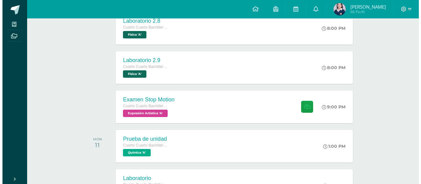
scroll to position [150, 0]
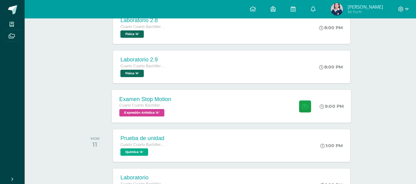
click at [217, 104] on div "Examen Stop Motion Cuarto Cuarto Bachillerato en Ciencias y Letras con Orientac…" at bounding box center [231, 106] width 239 height 33
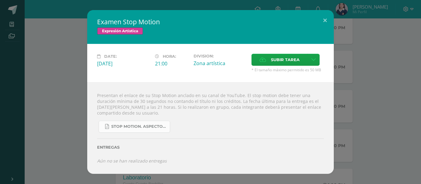
click at [151, 127] on span "Stop Motion. Aspectos a calificar. Cuarto Bachillerato en Computación..pdf" at bounding box center [138, 126] width 55 height 5
click at [311, 62] on icon at bounding box center [313, 59] width 5 height 5
click at [290, 72] on span "Subir enlace" at bounding box center [287, 73] width 26 height 6
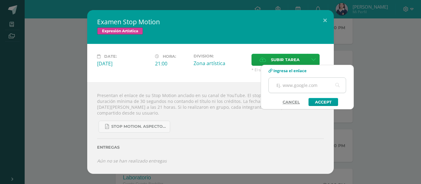
click at [281, 83] on input "text" at bounding box center [307, 85] width 77 height 15
paste input "https://youtu.be/AyWNiFhfvGc?si=cfD6ihoQtk1lQNsR"
type input "https://youtu.be/AyWNiFhfvGc?si=cfD6ihoQtk1lQNsR"
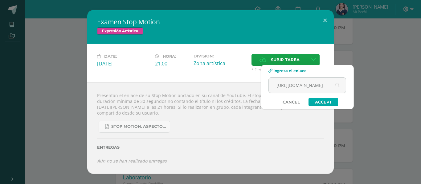
click at [321, 103] on link "Accept" at bounding box center [323, 102] width 30 height 8
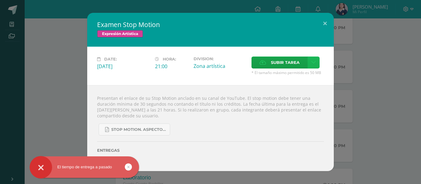
click at [313, 62] on icon at bounding box center [313, 62] width 5 height 5
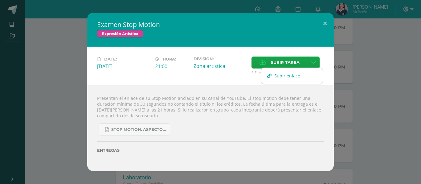
click at [294, 79] on link "Subir enlace" at bounding box center [292, 76] width 62 height 10
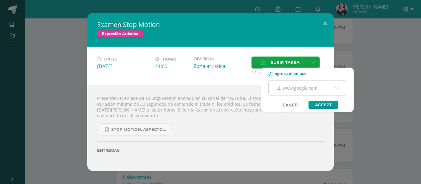
click at [293, 88] on input "text" at bounding box center [307, 88] width 77 height 15
paste input "https://youtu.be/AyWNiFhfvGc?si=cfD6ihoQtk1lQNsR"
type input "https://youtu.be/AyWNiFhfvGc?si=cfD6ihoQtk1lQNsR"
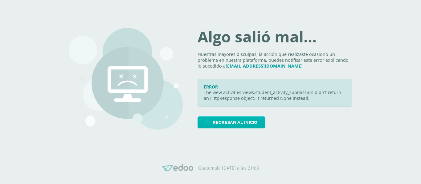
click at [238, 124] on span "Regresar al inicio" at bounding box center [235, 122] width 45 height 11
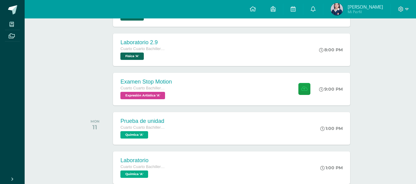
scroll to position [206, 0]
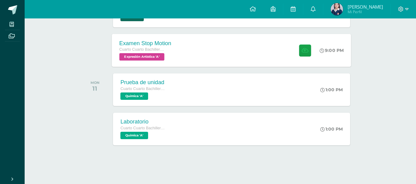
click at [244, 66] on div "Examen Stop Motion Cuarto Cuarto Bachillerato en Ciencias y Letras con Orientac…" at bounding box center [231, 50] width 239 height 33
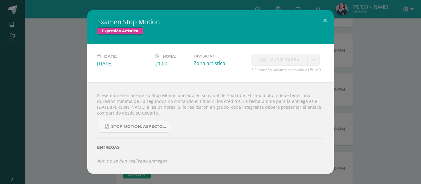
click at [370, 45] on div "Examen Stop Motion Expresión Artística Date: [DATE] Hora: 21:00 Division: Subir…" at bounding box center [210, 92] width 416 height 164
